Goal: Entertainment & Leisure: Consume media (video, audio)

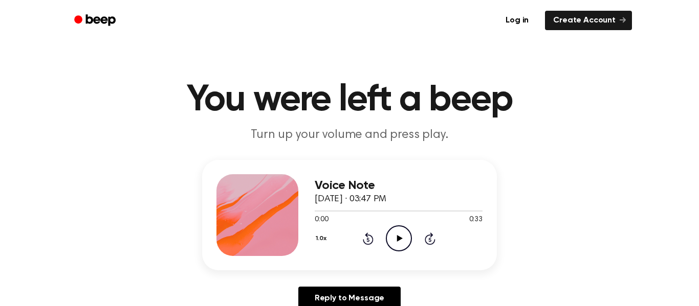
click at [403, 241] on icon "Play Audio" at bounding box center [399, 239] width 26 height 26
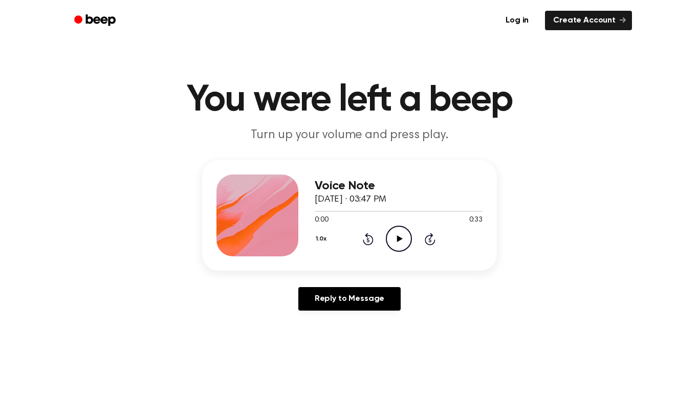
click at [396, 243] on icon "Play Audio" at bounding box center [399, 239] width 26 height 26
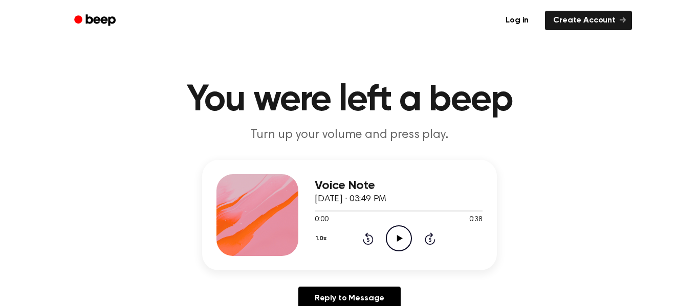
click at [389, 238] on icon "Play Audio" at bounding box center [399, 239] width 26 height 26
